Goal: Task Accomplishment & Management: Complete application form

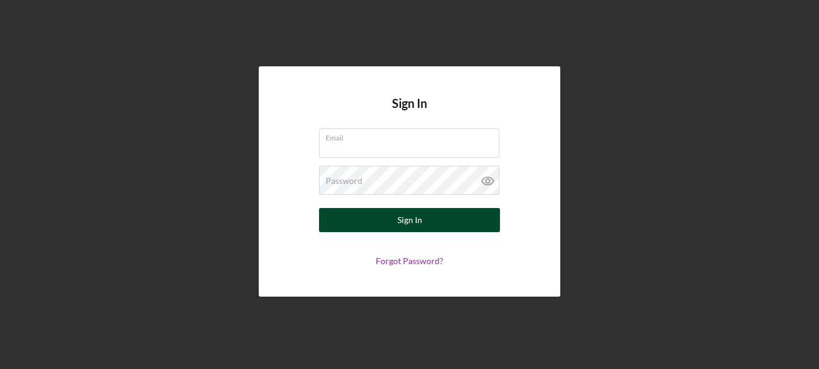
type input "[EMAIL_ADDRESS][DOMAIN_NAME]"
click at [414, 224] on div "Sign In" at bounding box center [409, 220] width 25 height 24
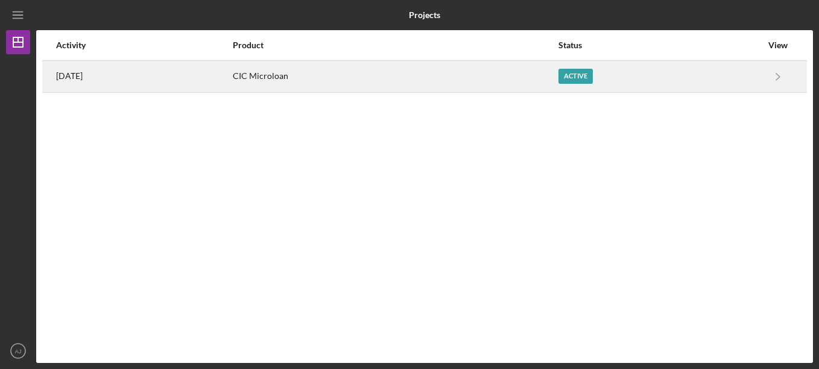
click at [753, 83] on div "Active" at bounding box center [659, 77] width 203 height 30
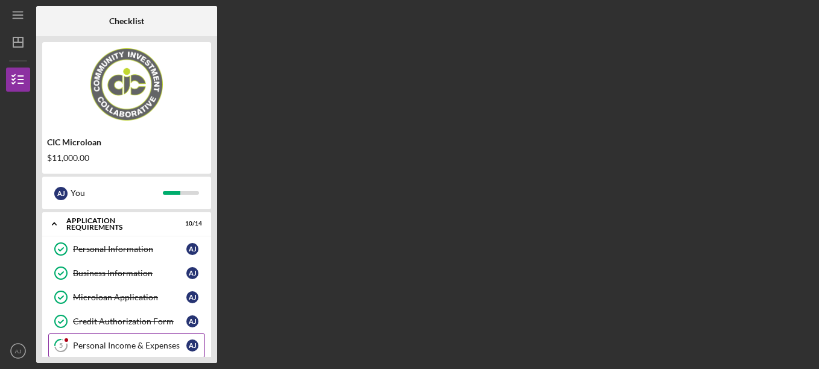
click at [120, 342] on div "Personal Income & Expenses" at bounding box center [129, 346] width 113 height 10
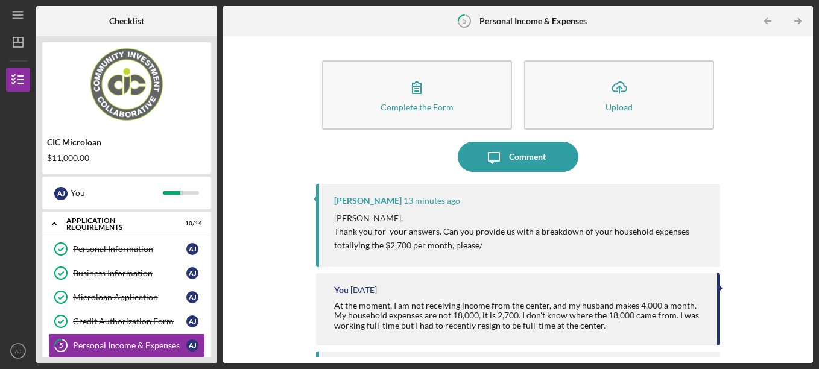
click at [428, 150] on div "Icon/Message Comment" at bounding box center [518, 157] width 405 height 30
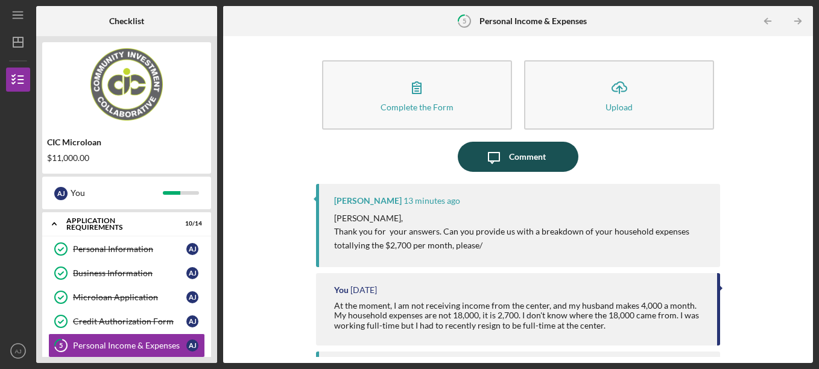
click at [503, 157] on icon "Icon/Message" at bounding box center [494, 157] width 30 height 30
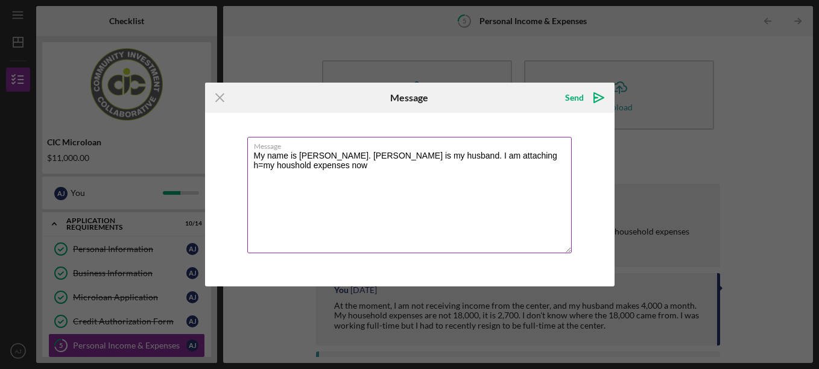
click at [479, 153] on textarea "My name is [PERSON_NAME]. [PERSON_NAME] is my husband. I am attaching h=my hous…" at bounding box center [409, 195] width 324 height 116
type textarea "My name is [PERSON_NAME]. [PERSON_NAME] is my husband. I am attaching my househ…"
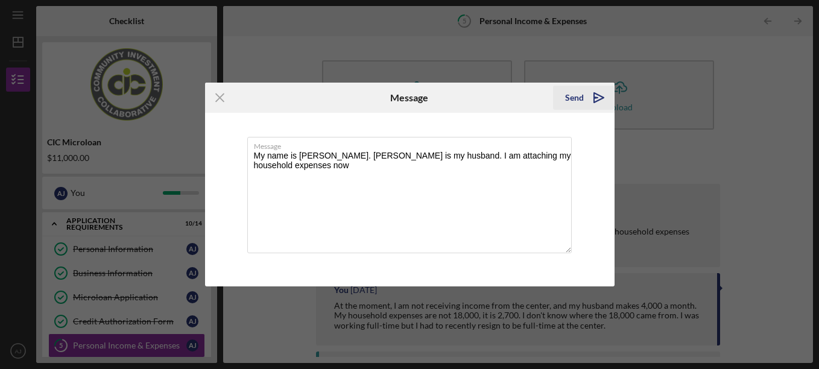
click at [597, 104] on icon "Icon/icon-invite-send" at bounding box center [599, 98] width 30 height 30
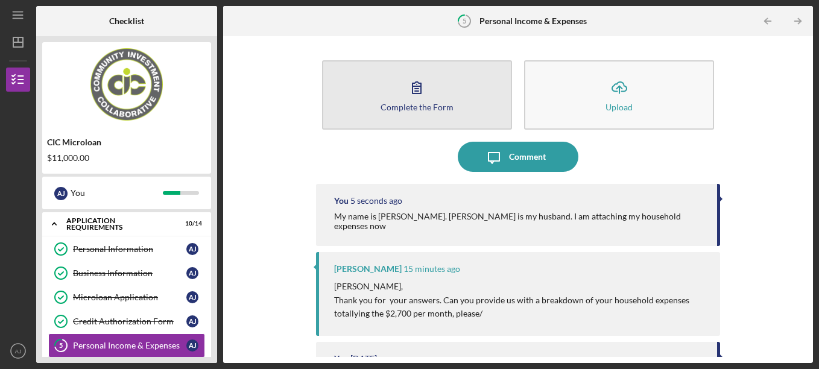
click at [408, 98] on icon "button" at bounding box center [417, 87] width 30 height 30
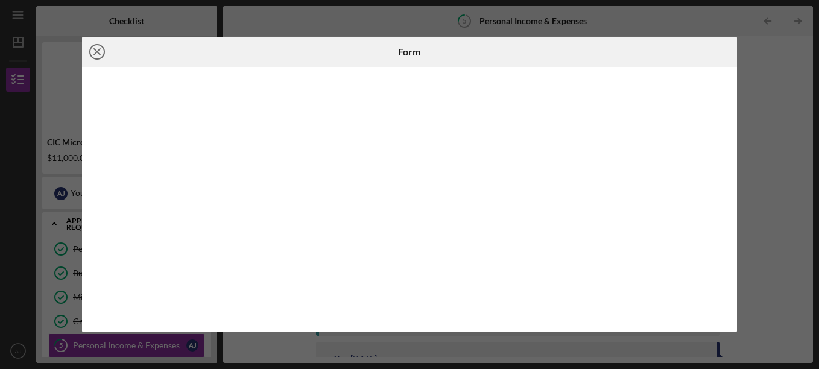
click at [98, 48] on icon "Icon/Close" at bounding box center [97, 52] width 30 height 30
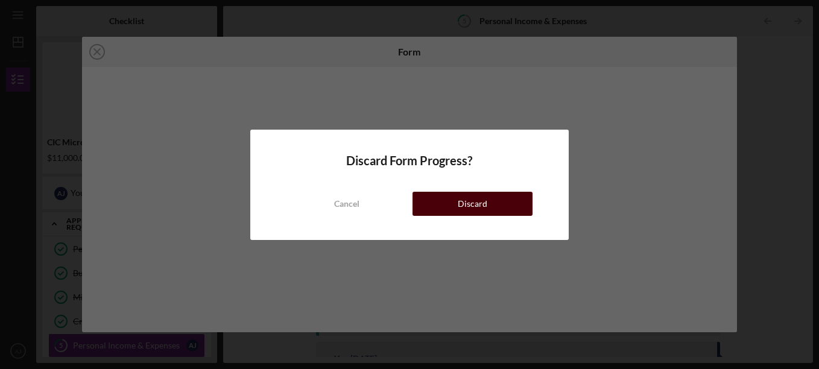
click at [484, 209] on div "Discard" at bounding box center [473, 204] width 30 height 24
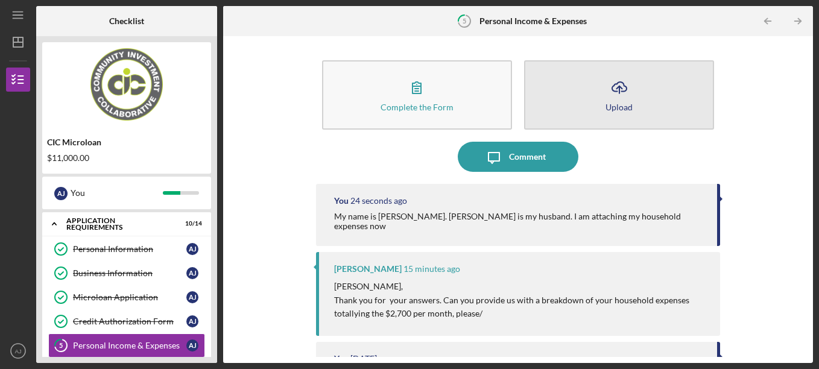
click at [588, 100] on button "Icon/Upload Upload" at bounding box center [619, 94] width 190 height 69
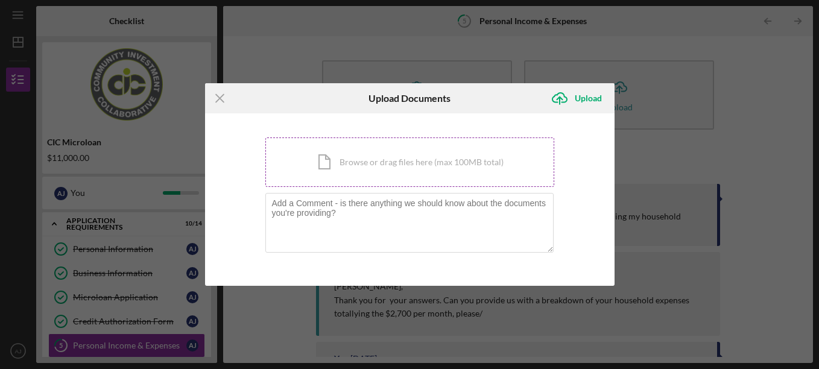
click at [406, 172] on div "Icon/Document Browse or drag files here (max 100MB total) Tap to choose files o…" at bounding box center [409, 161] width 289 height 49
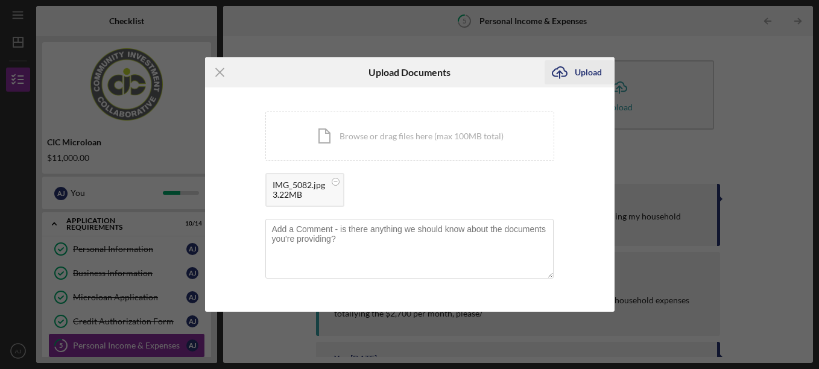
click at [586, 70] on div "Upload" at bounding box center [588, 72] width 27 height 24
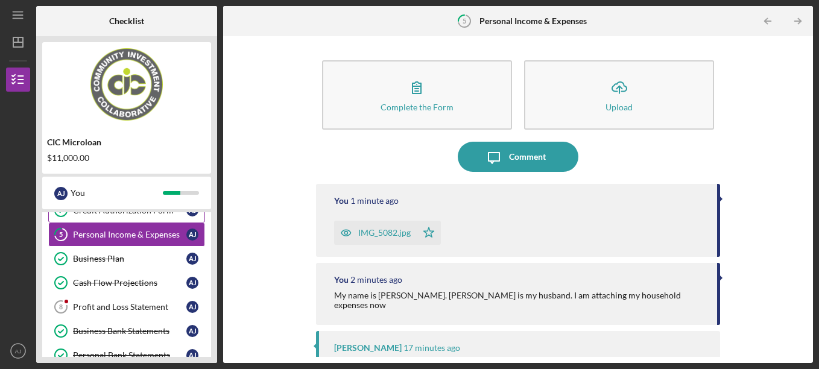
scroll to position [113, 0]
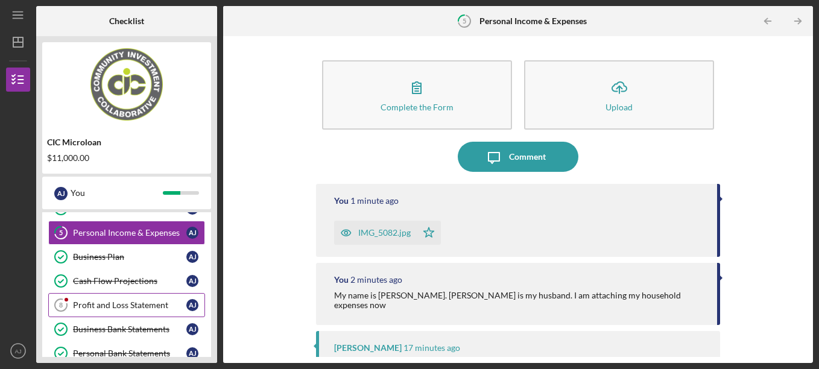
click at [113, 309] on div "Profit and Loss Statement" at bounding box center [129, 305] width 113 height 10
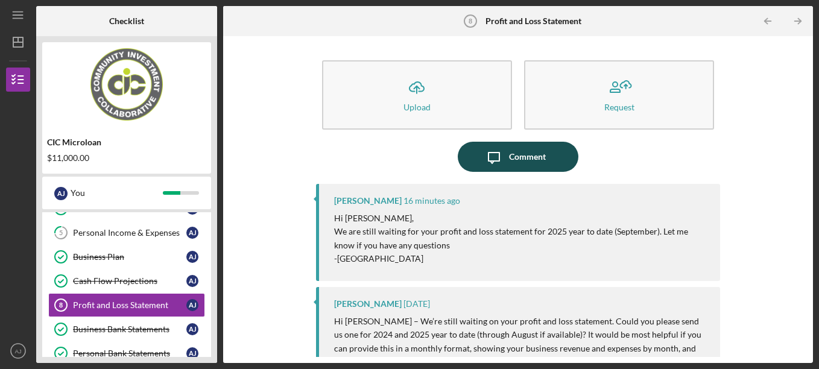
click at [536, 165] on div "Comment" at bounding box center [527, 157] width 37 height 30
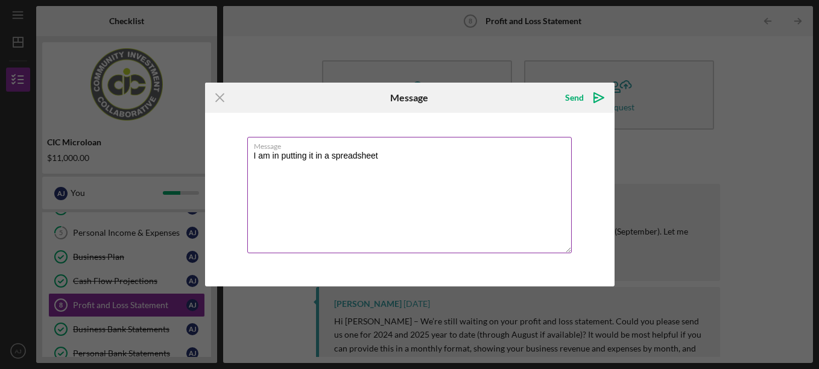
click at [279, 156] on textarea "I am in putting it in a spreadsheet" at bounding box center [409, 195] width 324 height 116
click at [374, 156] on textarea "I am putting it in a spreadsheet" at bounding box center [409, 195] width 324 height 116
type textarea "I am putting it in a spreadsheet as we speak."
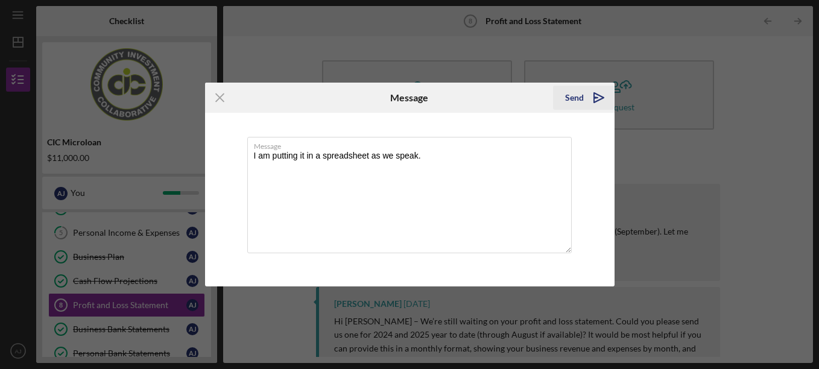
click at [572, 101] on div "Send" at bounding box center [574, 98] width 19 height 24
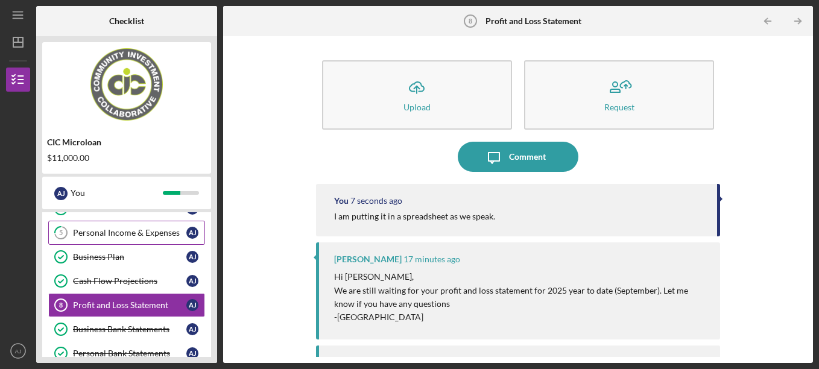
click at [121, 240] on link "5 Personal Income & Expenses A J" at bounding box center [126, 233] width 157 height 24
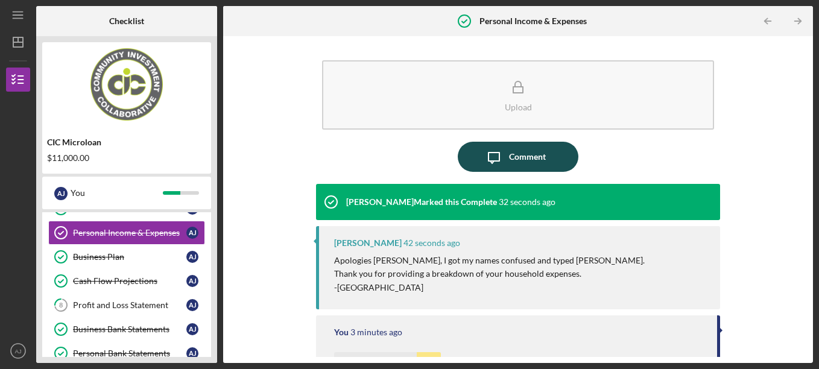
click at [514, 164] on div "Comment" at bounding box center [527, 157] width 37 height 30
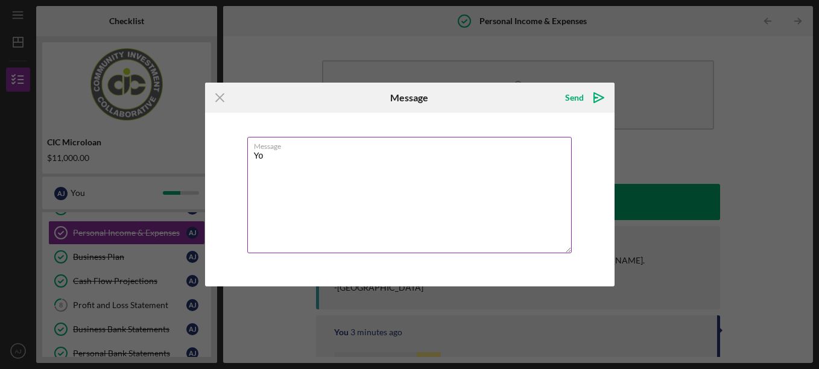
type textarea "Y"
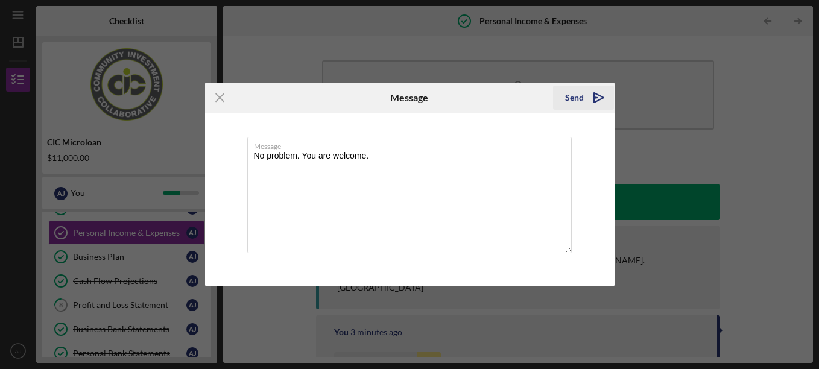
type textarea "No problem. You are welcome."
click at [601, 91] on icon "Icon/icon-invite-send" at bounding box center [599, 98] width 30 height 30
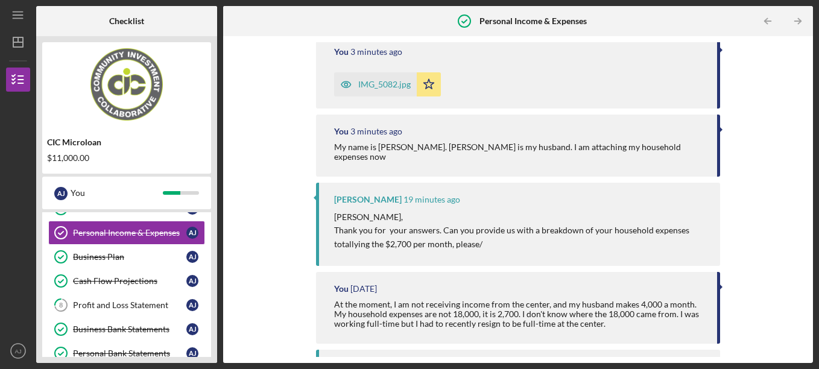
scroll to position [340, 0]
click at [131, 288] on link "Cash Flow Projections Cash Flow Projections A J" at bounding box center [126, 281] width 157 height 24
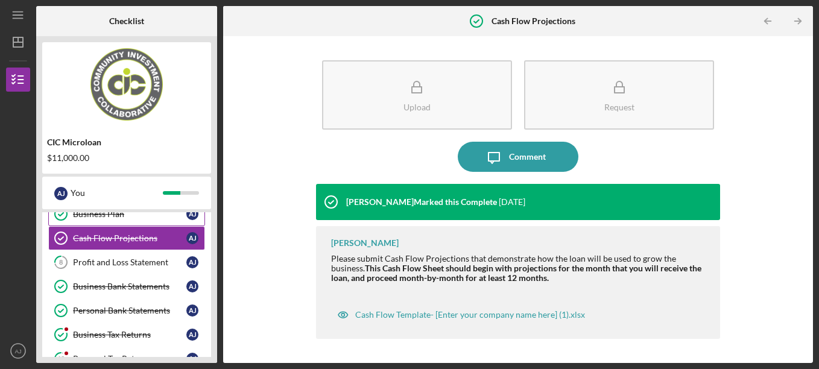
scroll to position [155, 0]
